Goal: Task Accomplishment & Management: Complete application form

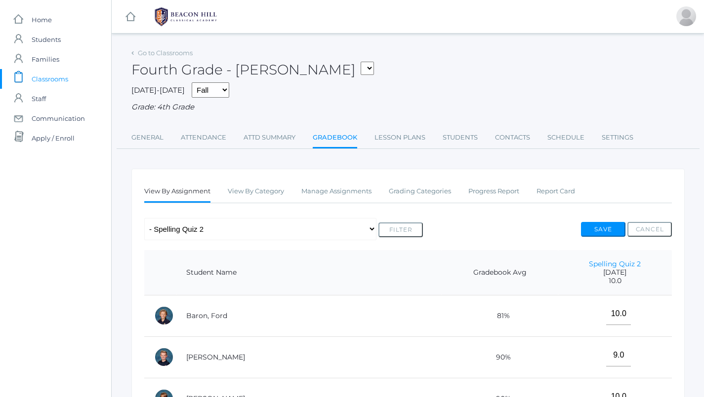
scroll to position [34, 0]
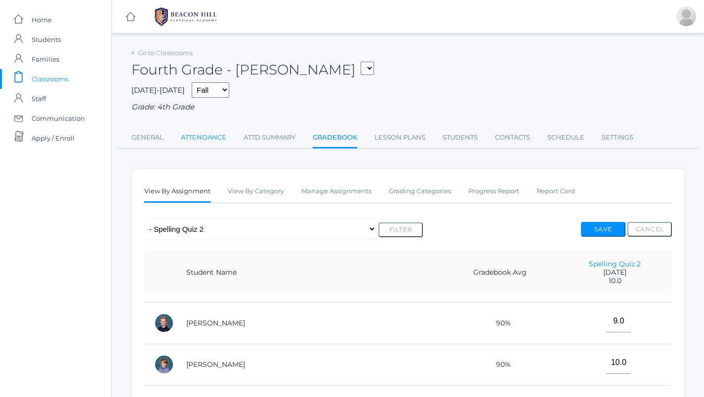
click at [210, 130] on link "Attendance" at bounding box center [203, 138] width 45 height 20
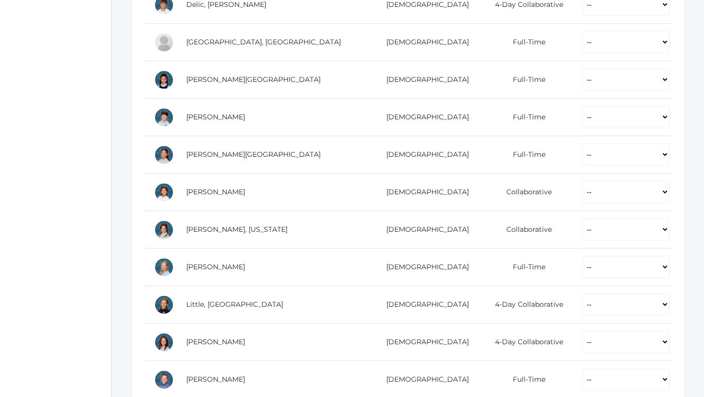
scroll to position [384, 0]
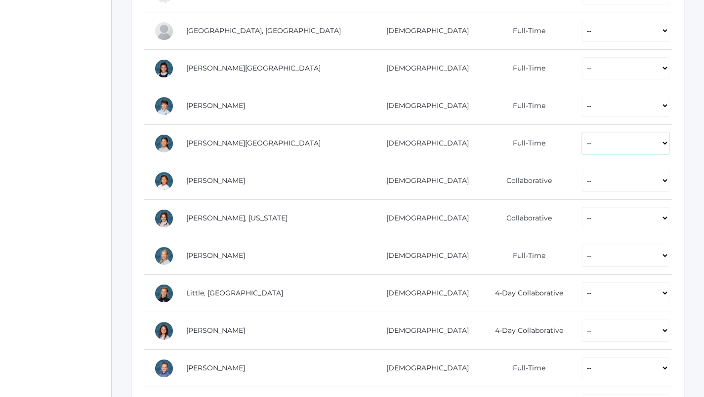
select select "P"
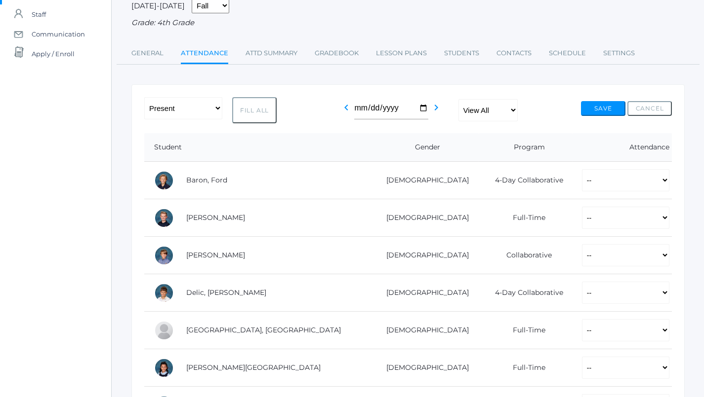
scroll to position [79, 0]
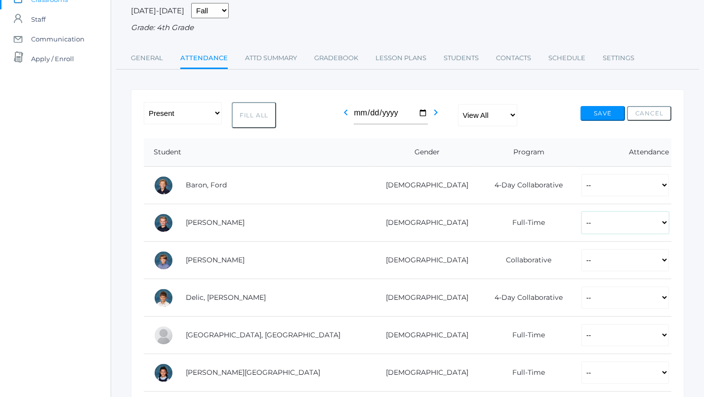
select select "P"
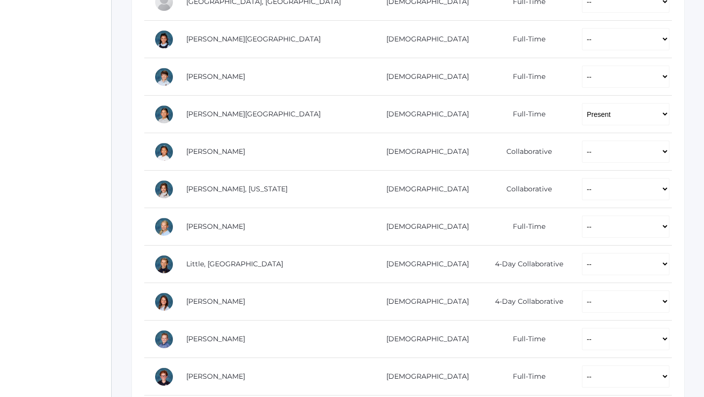
scroll to position [474, 0]
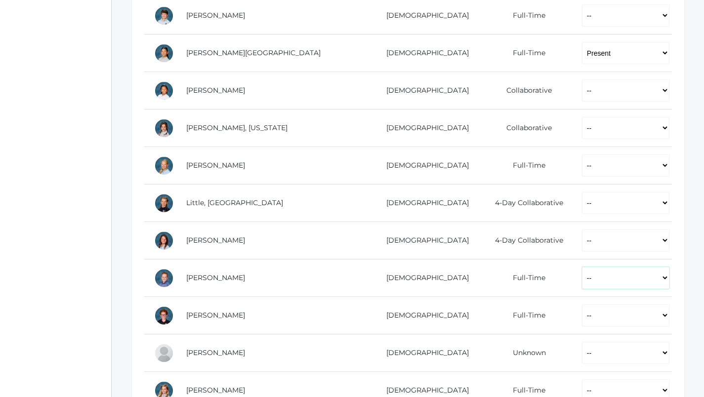
select select "P"
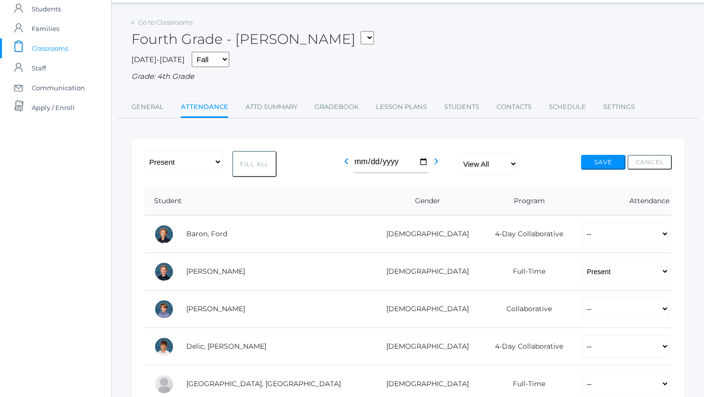
scroll to position [49, 0]
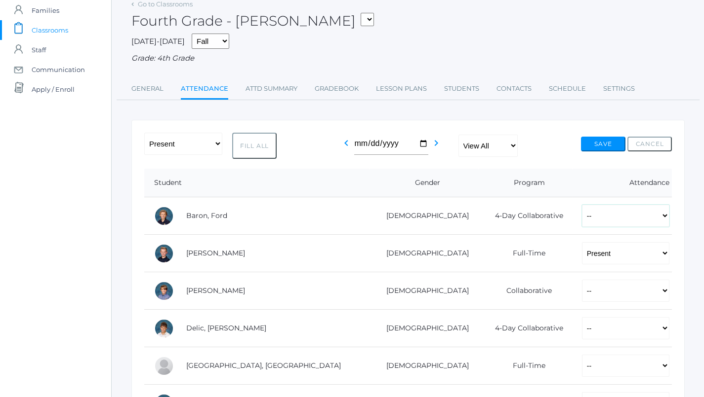
select select "P"
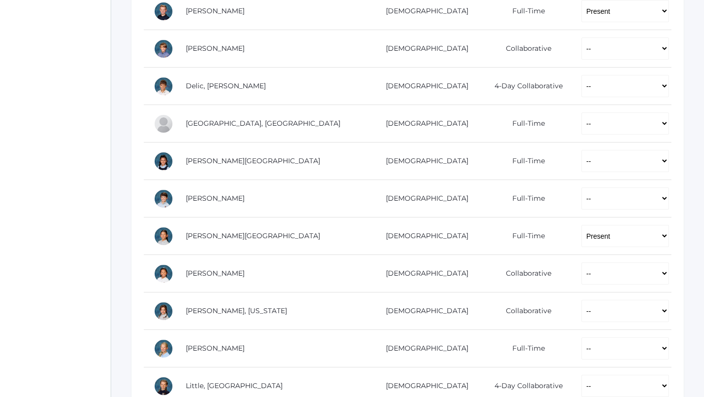
scroll to position [314, 0]
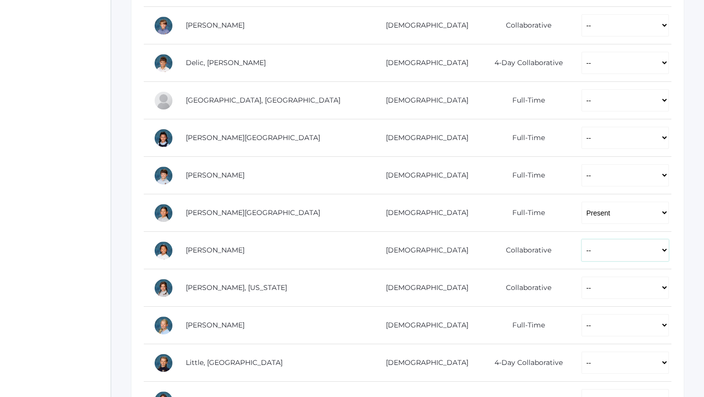
select select "P"
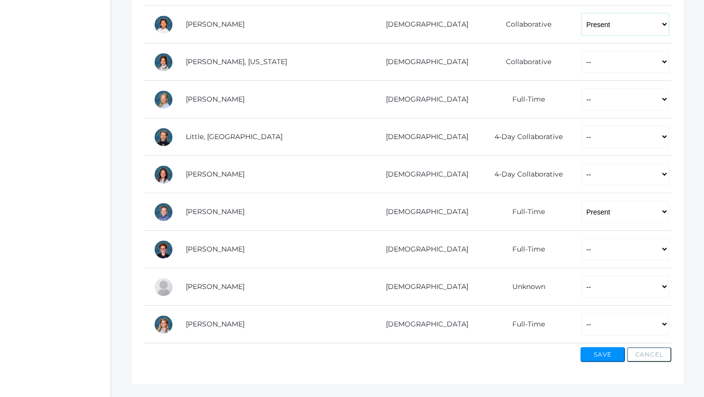
scroll to position [541, 0]
select select "P"
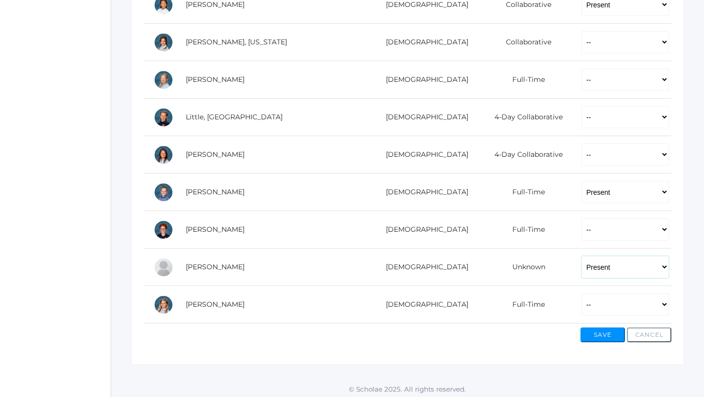
scroll to position [547, 0]
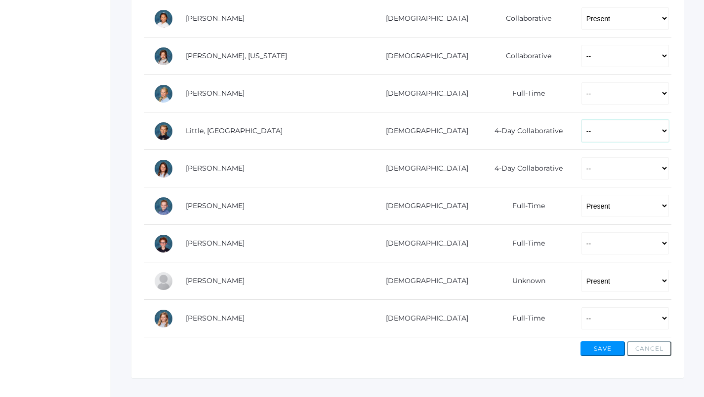
select select "P"
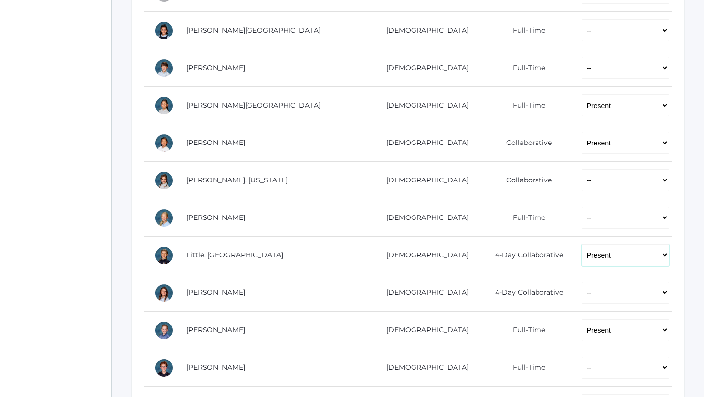
scroll to position [423, 0]
select select "P"
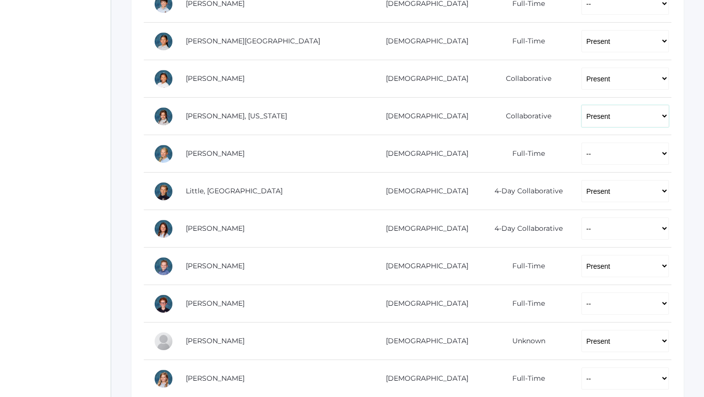
scroll to position [487, 0]
select select "P"
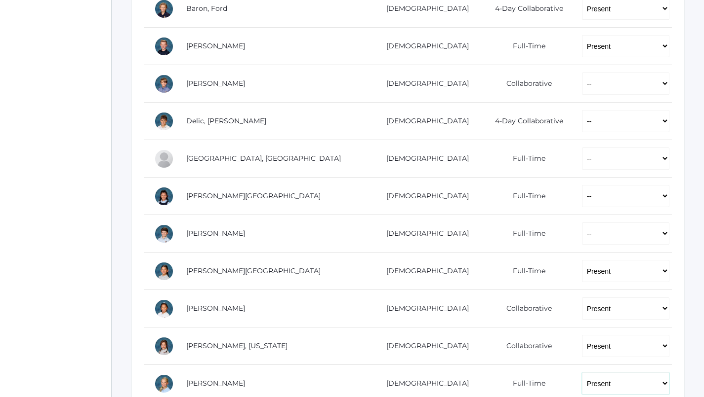
scroll to position [262, 0]
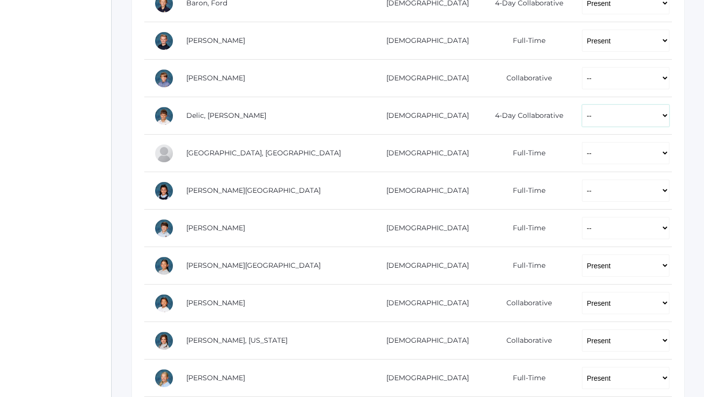
select select "P"
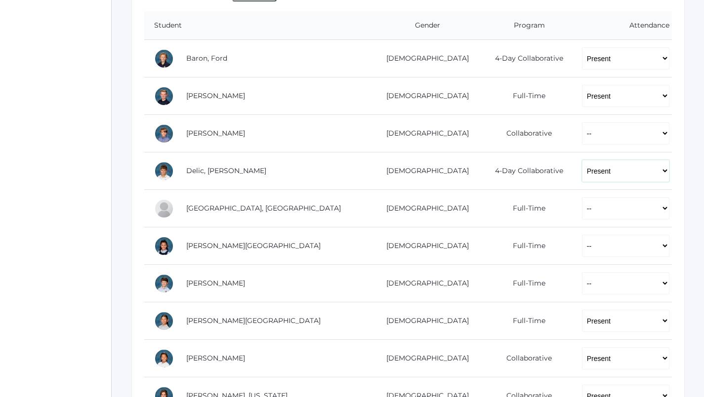
scroll to position [216, 0]
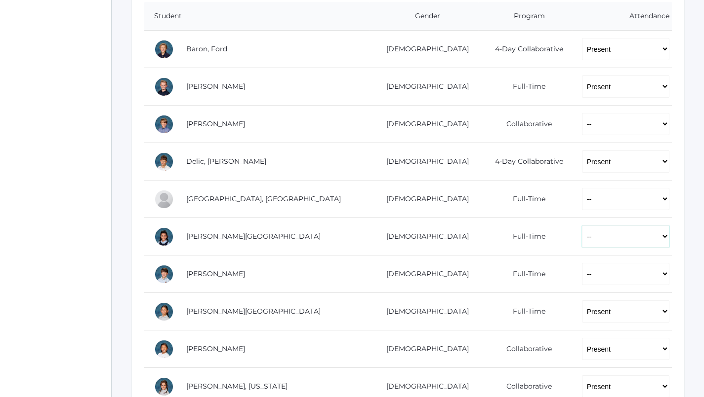
select select "P"
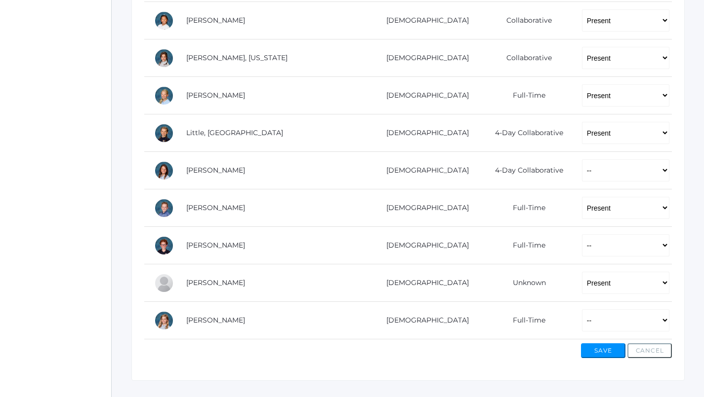
scroll to position [546, 0]
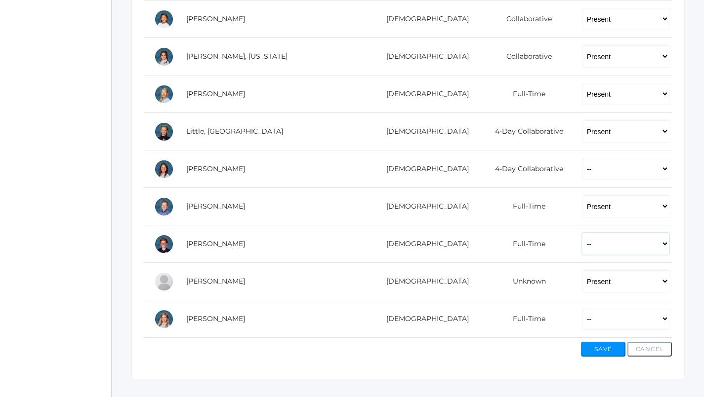
select select "P"
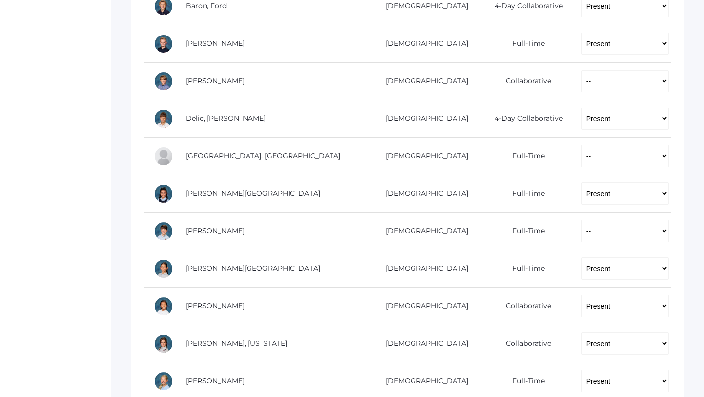
scroll to position [259, 0]
select select "P"
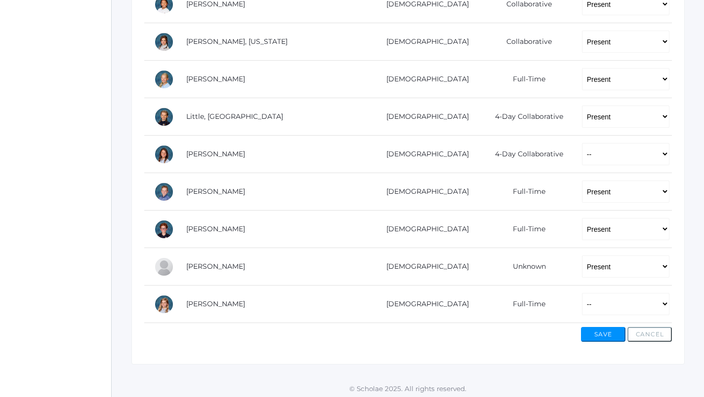
scroll to position [560, 0]
select select "P"
select select "AU"
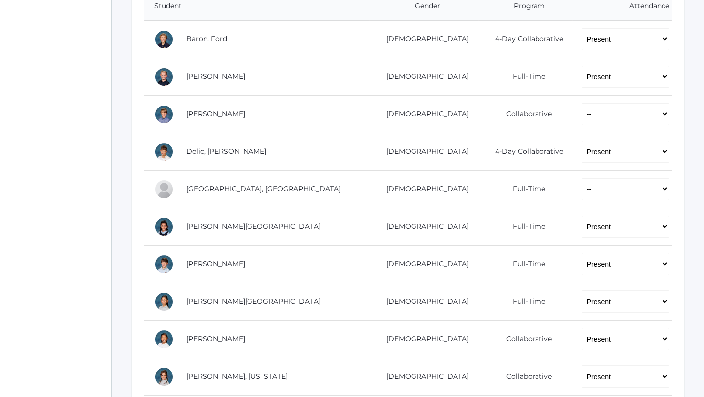
scroll to position [202, 0]
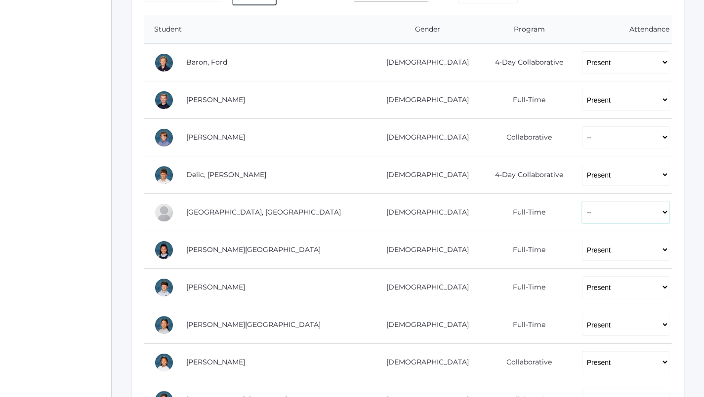
select select "AU"
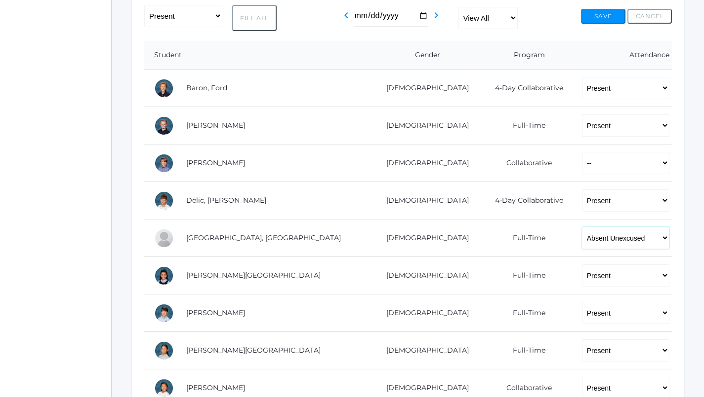
scroll to position [148, 0]
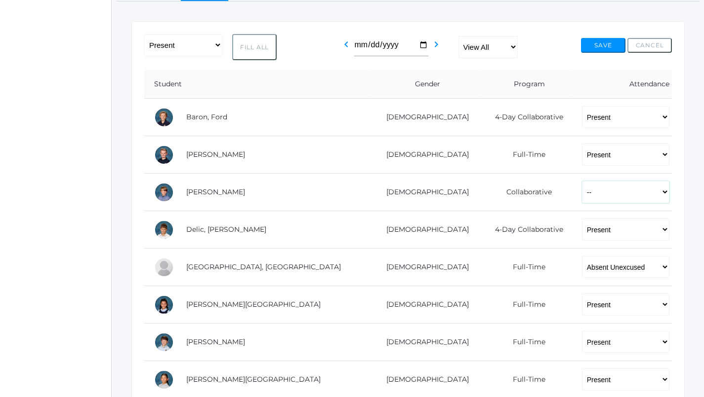
select select "AU"
click at [608, 38] on button "Save" at bounding box center [603, 45] width 44 height 15
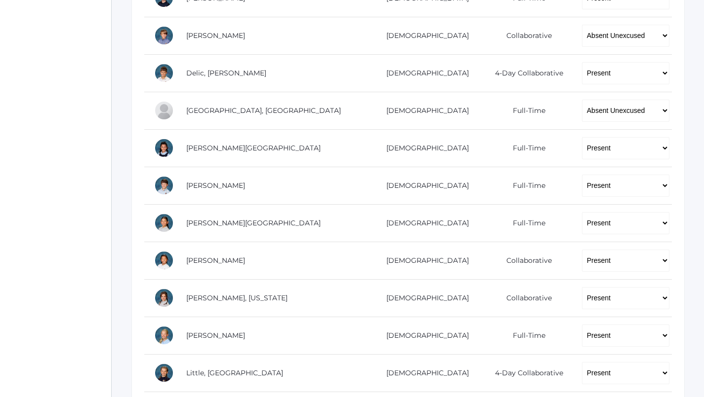
scroll to position [313, 0]
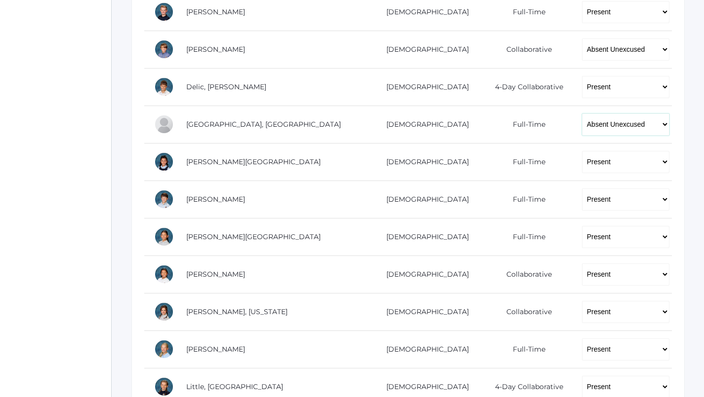
select select "P"
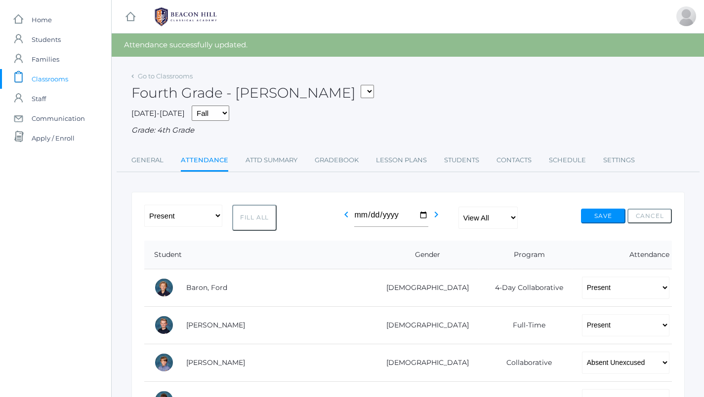
scroll to position [0, 0]
click at [608, 211] on button "Save" at bounding box center [603, 216] width 44 height 15
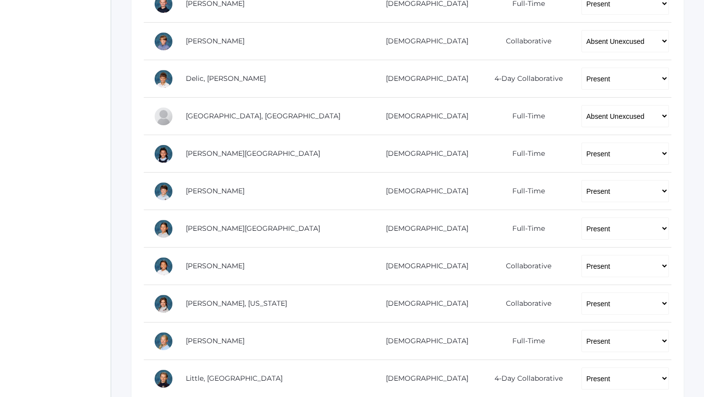
scroll to position [299, 0]
select select "TE"
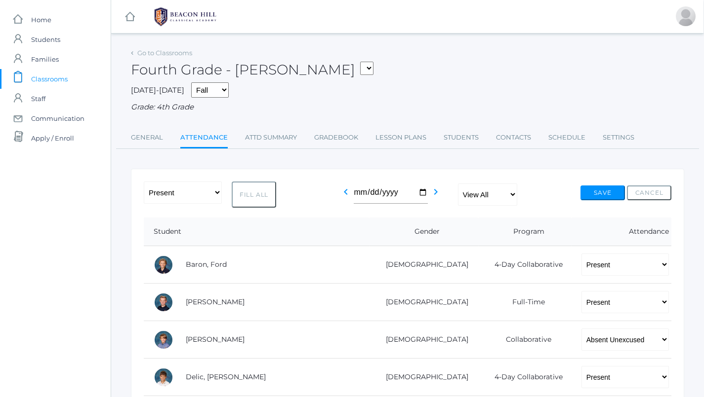
scroll to position [0, 0]
click at [601, 195] on button "Save" at bounding box center [602, 193] width 44 height 15
